Goal: Complete application form

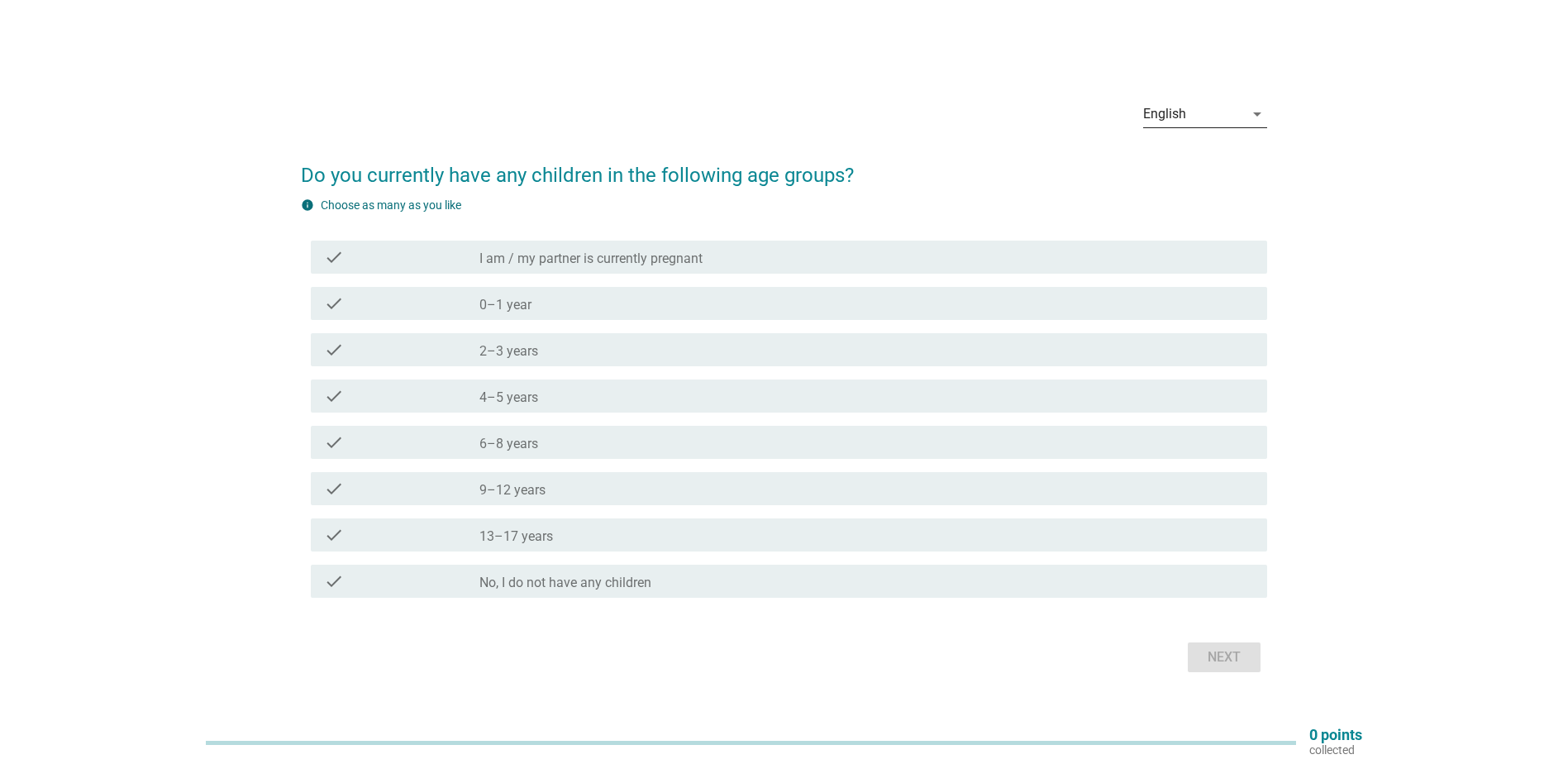
click at [1201, 110] on div "English" at bounding box center [1193, 114] width 100 height 27
click at [1202, 211] on div "中文（简体）" at bounding box center [1205, 206] width 98 height 20
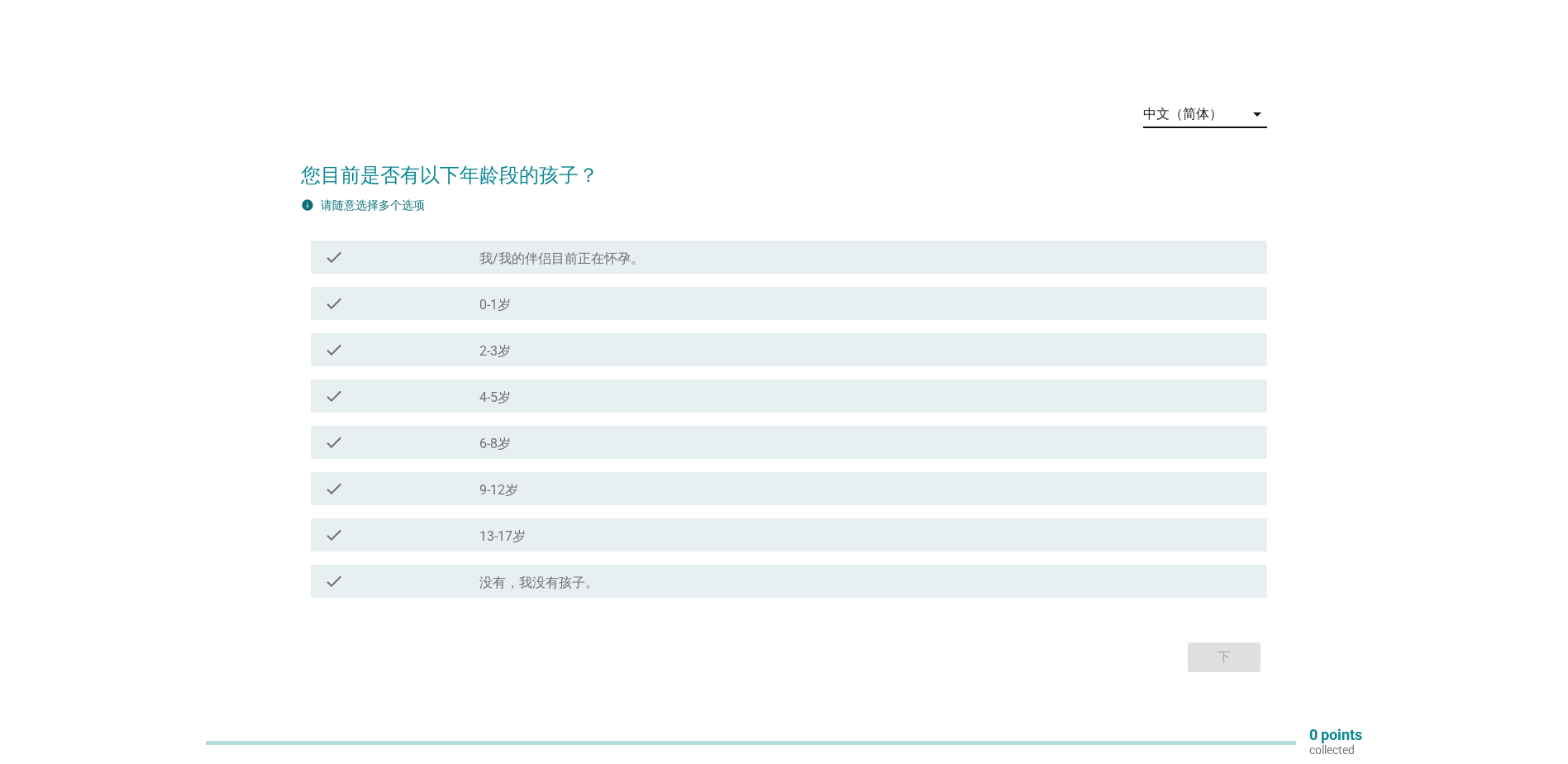
click at [521, 528] on label "13-17岁" at bounding box center [503, 536] width 46 height 17
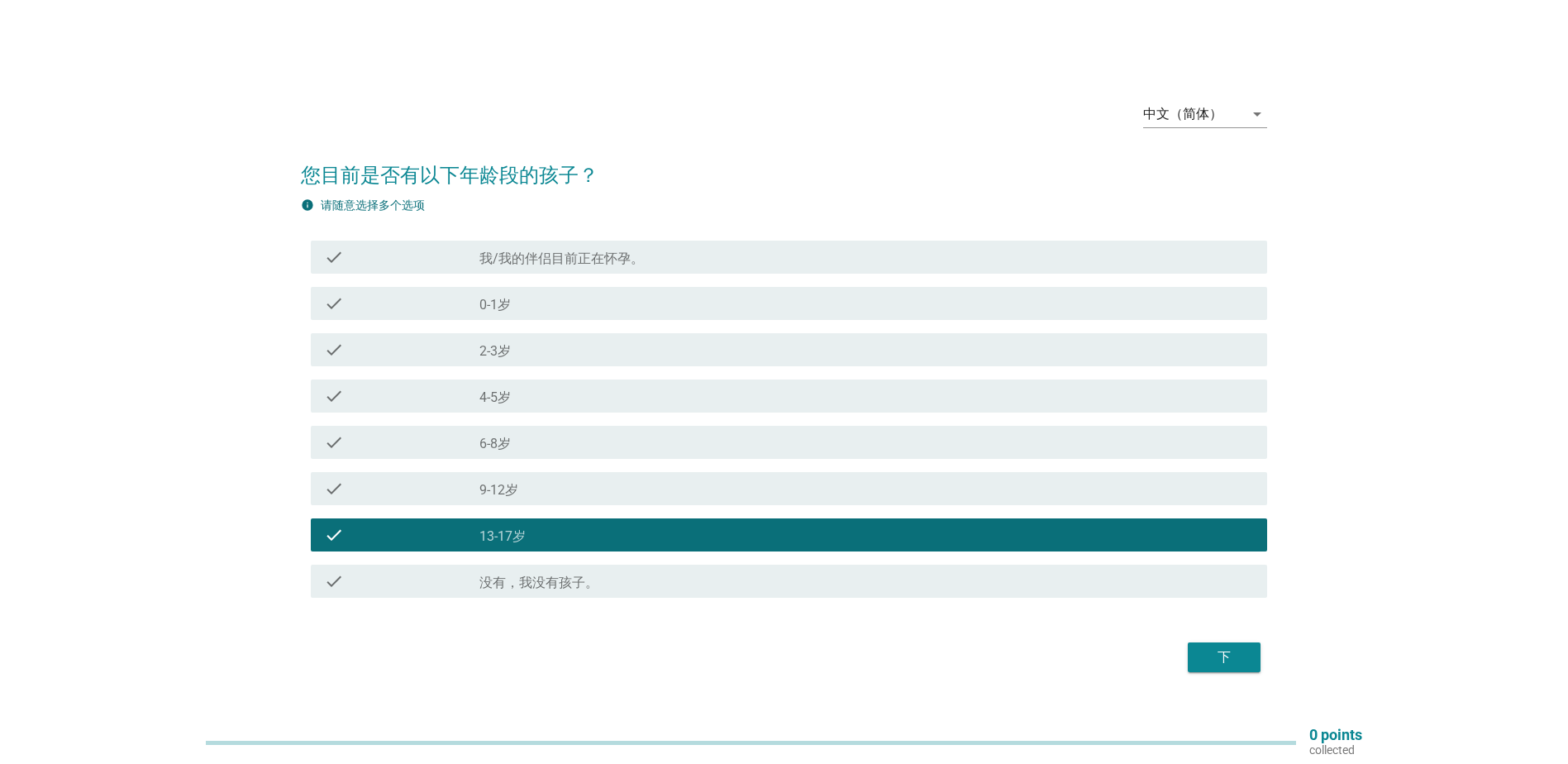
click at [520, 486] on div "check_box_outline_blank 9-12岁" at bounding box center [867, 489] width 775 height 20
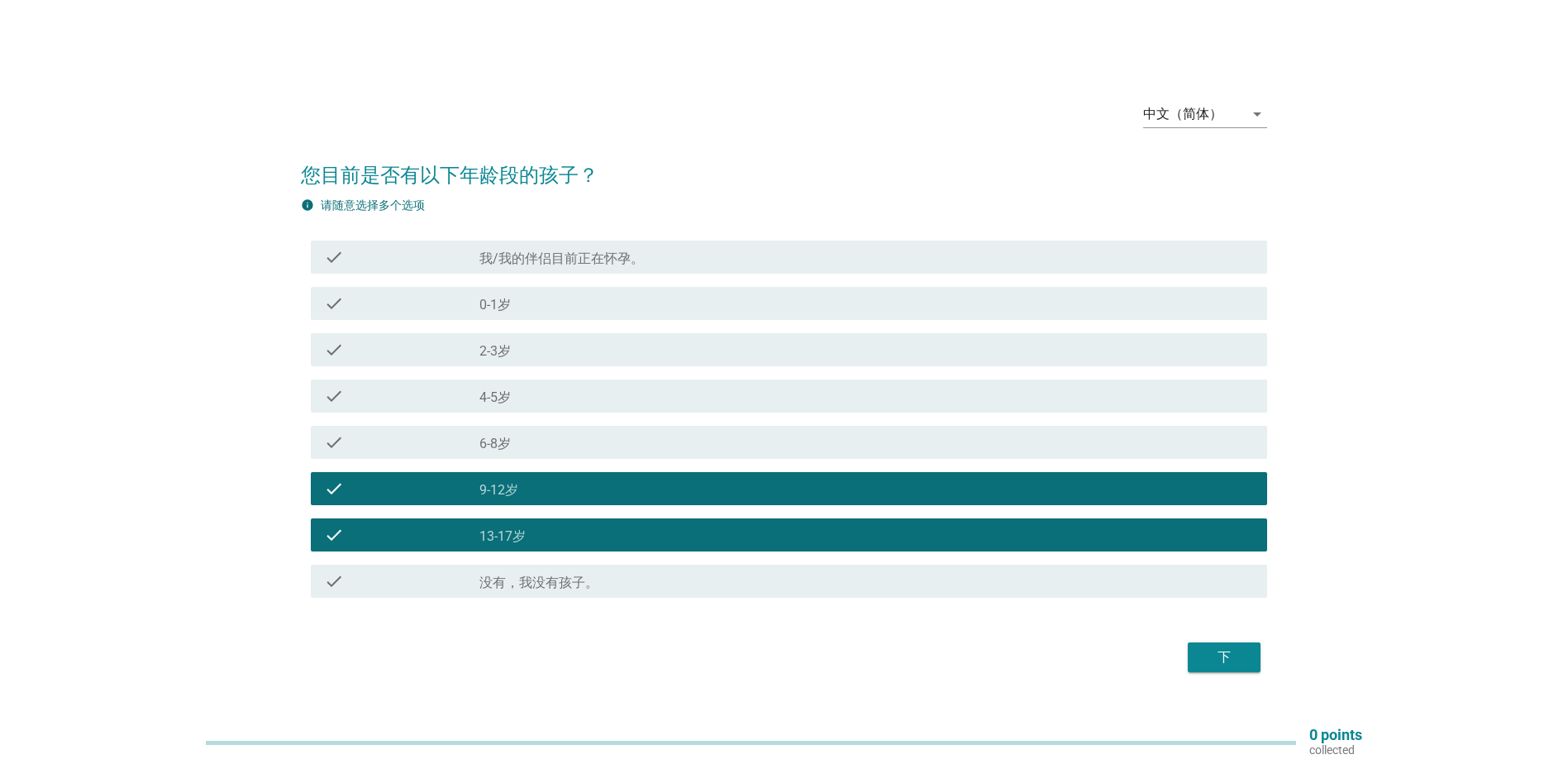
click at [1198, 659] on button "下" at bounding box center [1224, 657] width 73 height 29
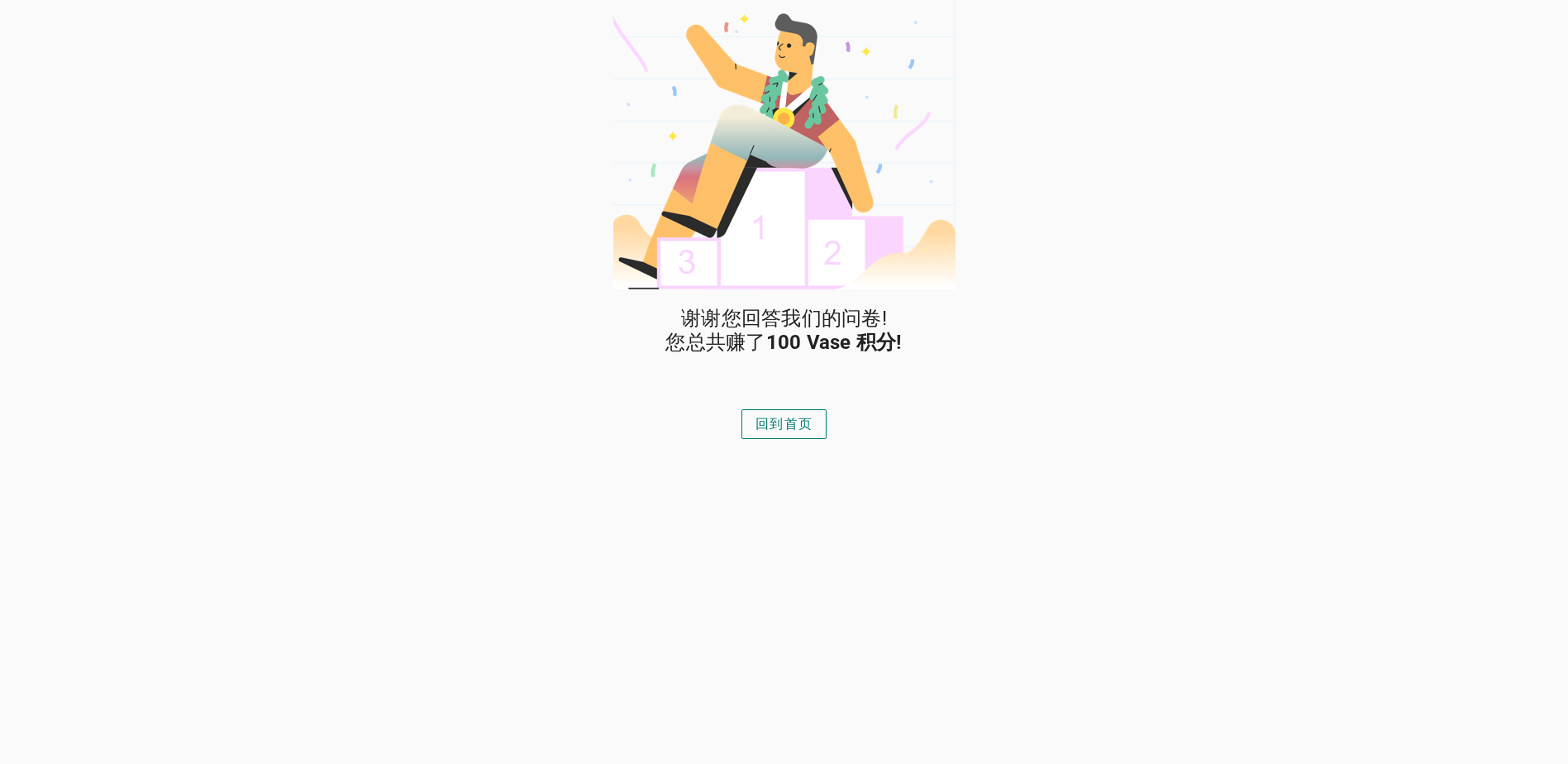
click at [803, 418] on div "回到首页" at bounding box center [784, 424] width 57 height 20
